Goal: Transaction & Acquisition: Purchase product/service

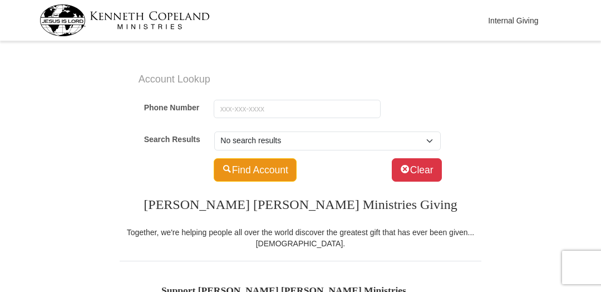
click at [90, 75] on div "Account Lookup Phone Number Search Results No search results Find Account Clear" at bounding box center [300, 123] width 511 height 124
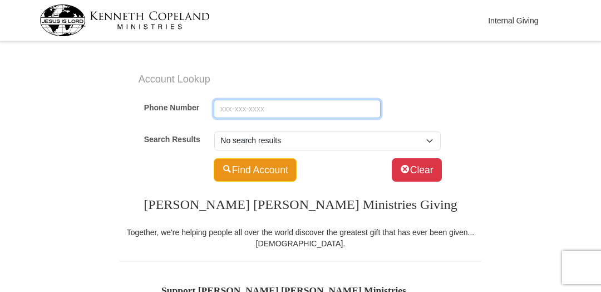
click at [230, 106] on input "Phone Number" at bounding box center [297, 109] width 167 height 19
type input "9166989415"
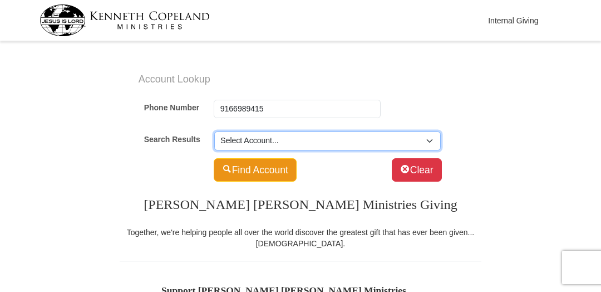
click at [427, 137] on select "Select Account... [PERSON_NAME] -- 4867 [PERSON_NAME]" at bounding box center [327, 140] width 226 height 19
select select "200915254"
click at [214, 131] on select "Select Account... [PERSON_NAME] -- 4867 [PERSON_NAME]" at bounding box center [327, 140] width 226 height 19
type input "[PERSON_NAME]"
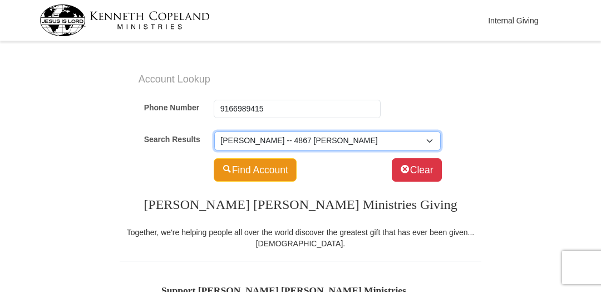
type input "[EMAIL_ADDRESS][DOMAIN_NAME]"
select select "US"
type input "4867 [PERSON_NAME]"
type input "[GEOGRAPHIC_DATA]"
select select "CA"
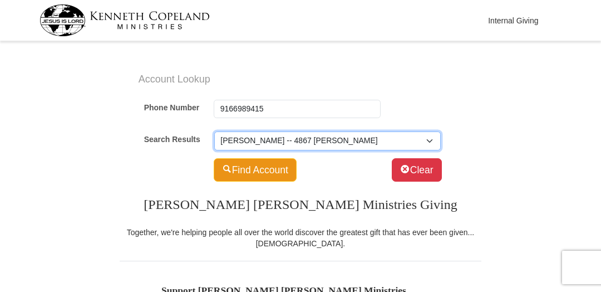
type input "95682-9541"
type input "[PHONE_NUMBER]"
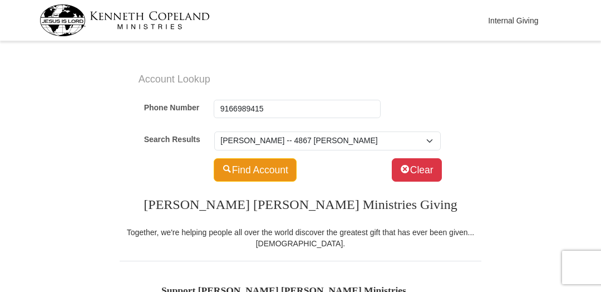
click at [541, 97] on div "Account Lookup Phone Number 9166989415 Search Results Select Account... [PERSON…" at bounding box center [300, 123] width 511 height 124
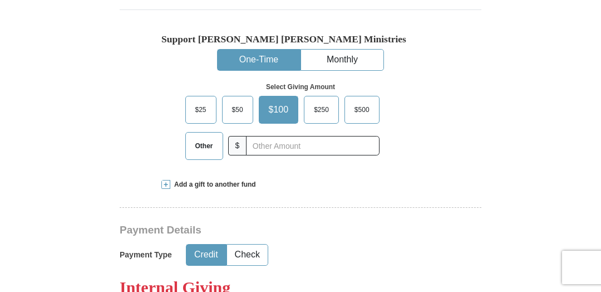
scroll to position [278, 0]
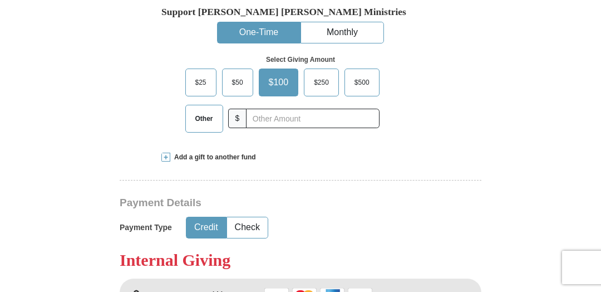
click at [237, 27] on button "One-Time" at bounding box center [259, 32] width 82 height 21
click at [198, 116] on span "Other" at bounding box center [204, 118] width 29 height 17
click at [0, 0] on input "Other" at bounding box center [0, 0] width 0 height 0
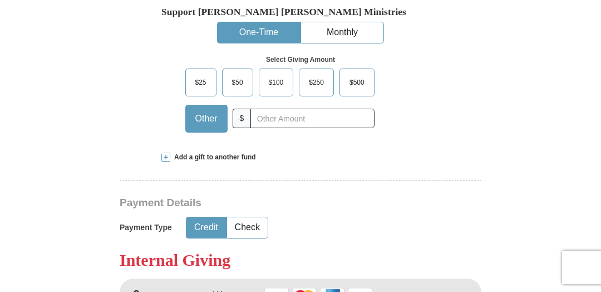
click at [434, 120] on div "Select Giving Amount Amount must be a valid number The total gift cannot be les…" at bounding box center [300, 91] width 278 height 97
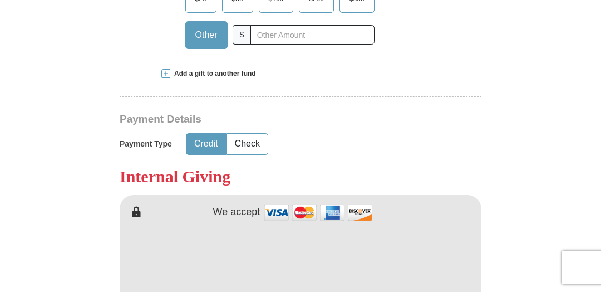
scroll to position [334, 0]
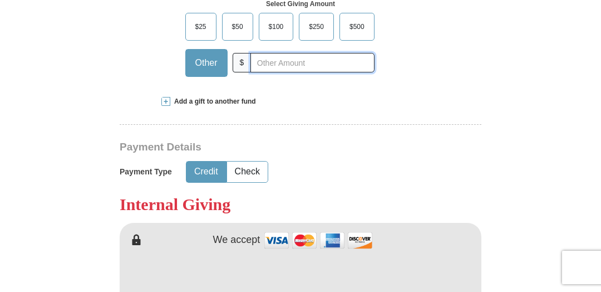
click at [267, 65] on input "text" at bounding box center [312, 62] width 124 height 19
type input "300.00"
click at [312, 90] on div "Support [PERSON_NAME] [PERSON_NAME] Ministries One-Time Monthly Select Giving A…" at bounding box center [300, 23] width 278 height 146
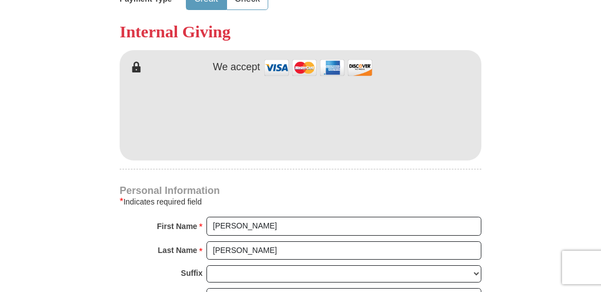
scroll to position [501, 0]
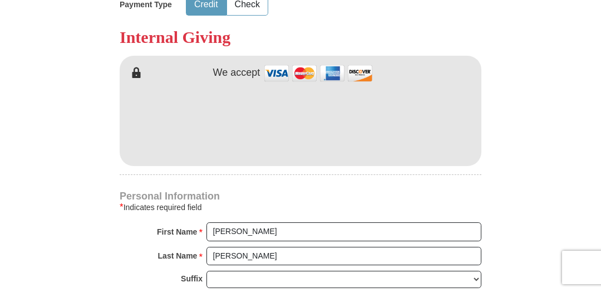
click at [494, 19] on form "Account Lookup Phone Number 9166989415 Search Results Select Account... [PERSON…" at bounding box center [300, 167] width 523 height 1247
click at [510, 86] on form "Account Lookup Phone Number 9166989415 Search Results Select Account... [PERSON…" at bounding box center [300, 167] width 523 height 1247
click at [541, 117] on form "Account Lookup Phone Number 9166989415 Search Results Select Account... [PERSON…" at bounding box center [300, 167] width 523 height 1247
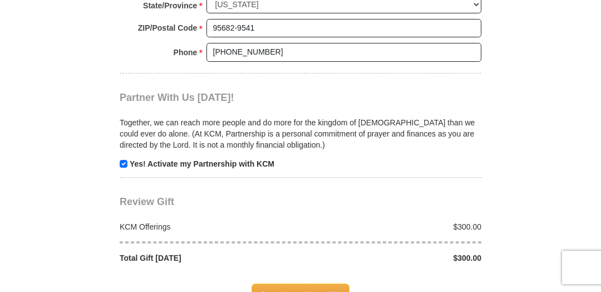
scroll to position [1001, 0]
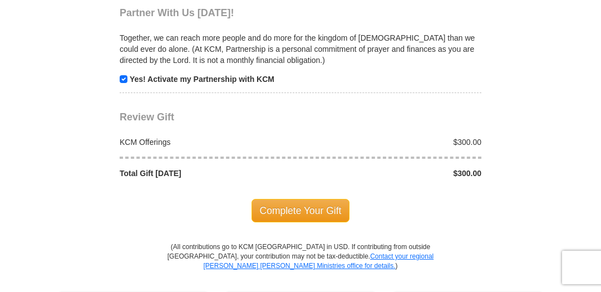
drag, startPoint x: 316, startPoint y: 203, endPoint x: 368, endPoint y: 178, distance: 58.0
click at [316, 204] on span "Complete Your Gift" at bounding box center [300, 210] width 98 height 23
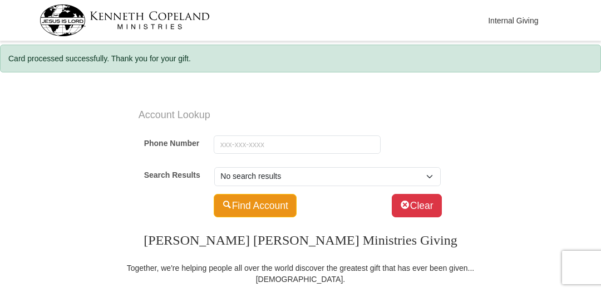
click at [475, 137] on div "Account Lookup Phone Number Search Results No search results Find Account Clear" at bounding box center [300, 159] width 511 height 124
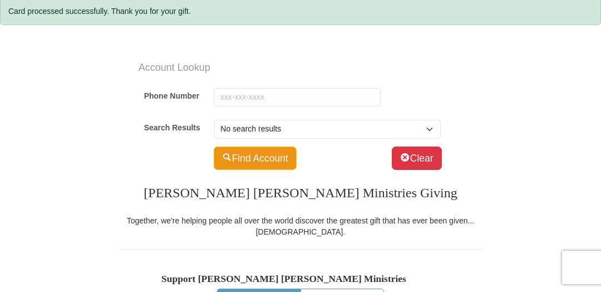
scroll to position [111, 0]
